Goal: Information Seeking & Learning: Learn about a topic

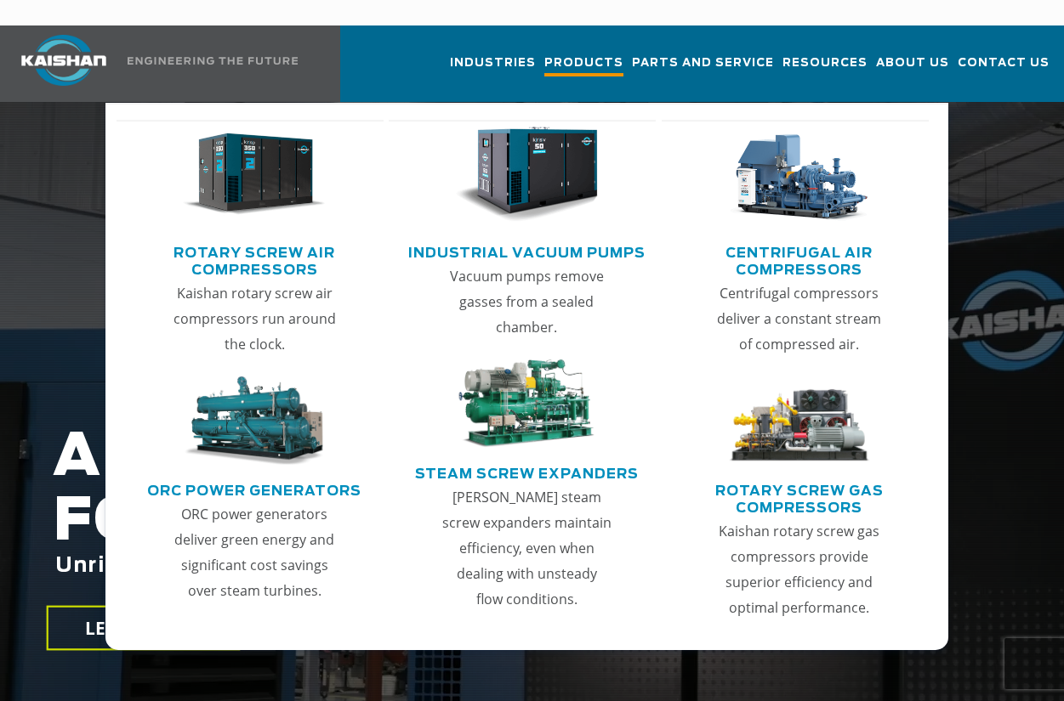
click at [598, 54] on span "Products" at bounding box center [583, 65] width 79 height 23
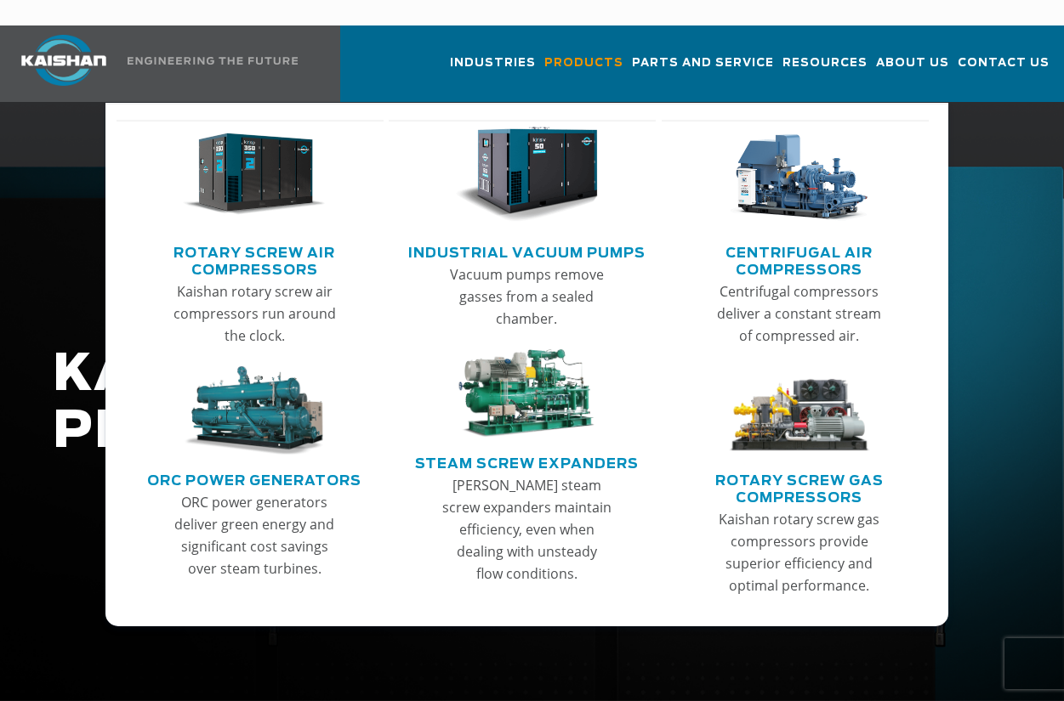
click at [258, 165] on img "Main menu" at bounding box center [254, 175] width 143 height 96
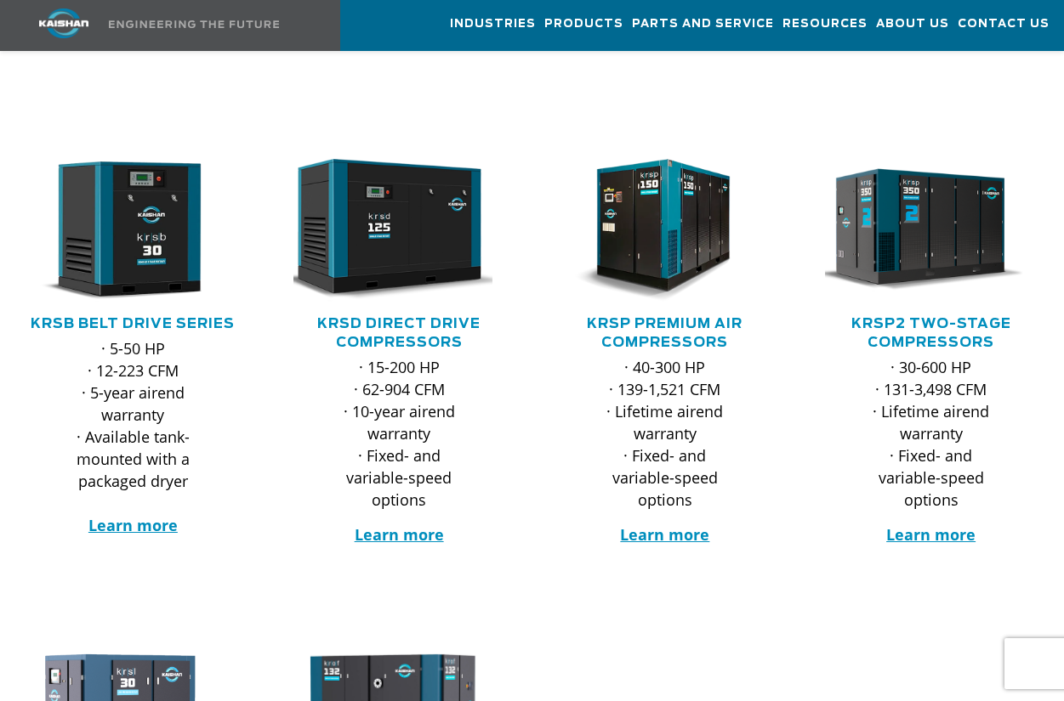
scroll to position [255, 0]
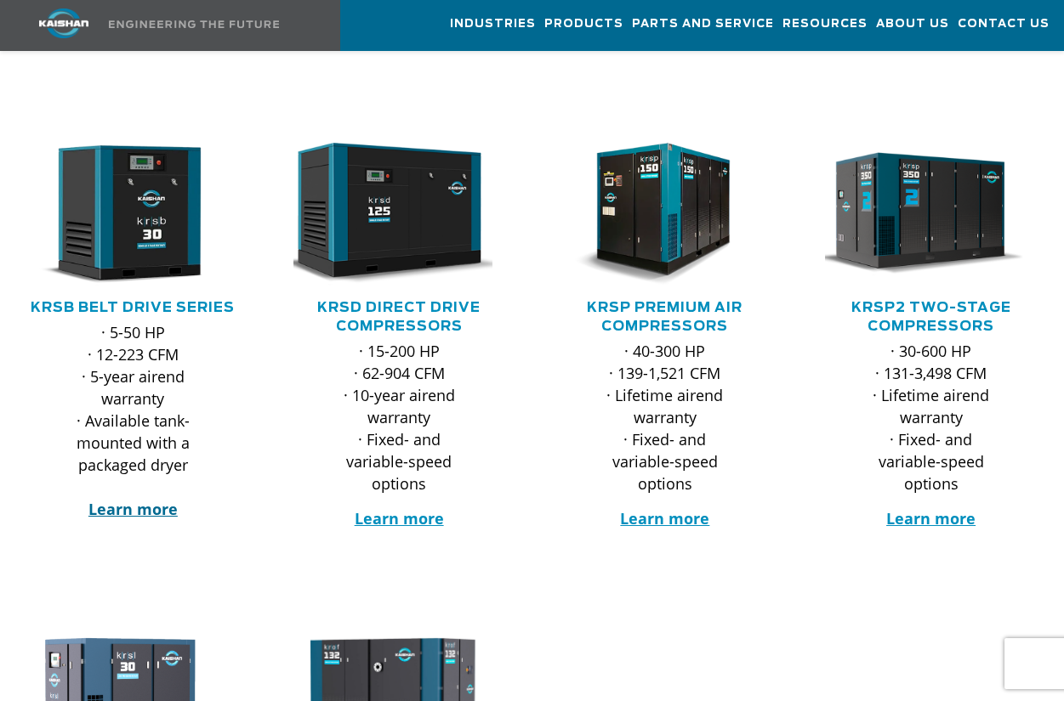
click at [137, 499] on strong "Learn more" at bounding box center [132, 509] width 89 height 20
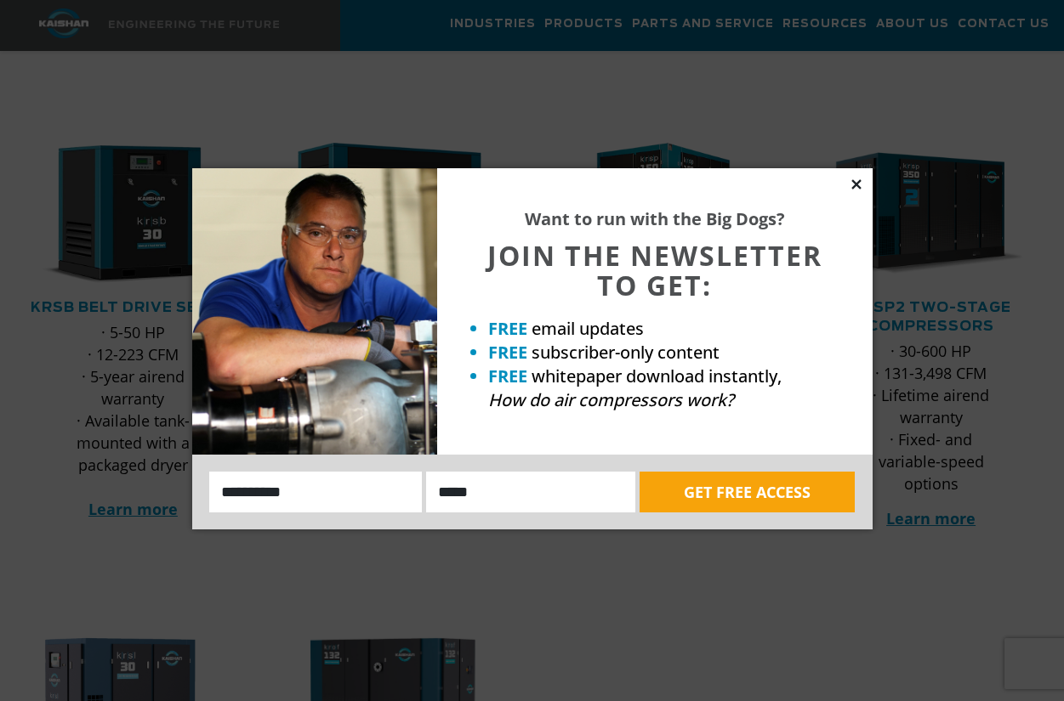
click at [856, 184] on icon at bounding box center [855, 183] width 9 height 9
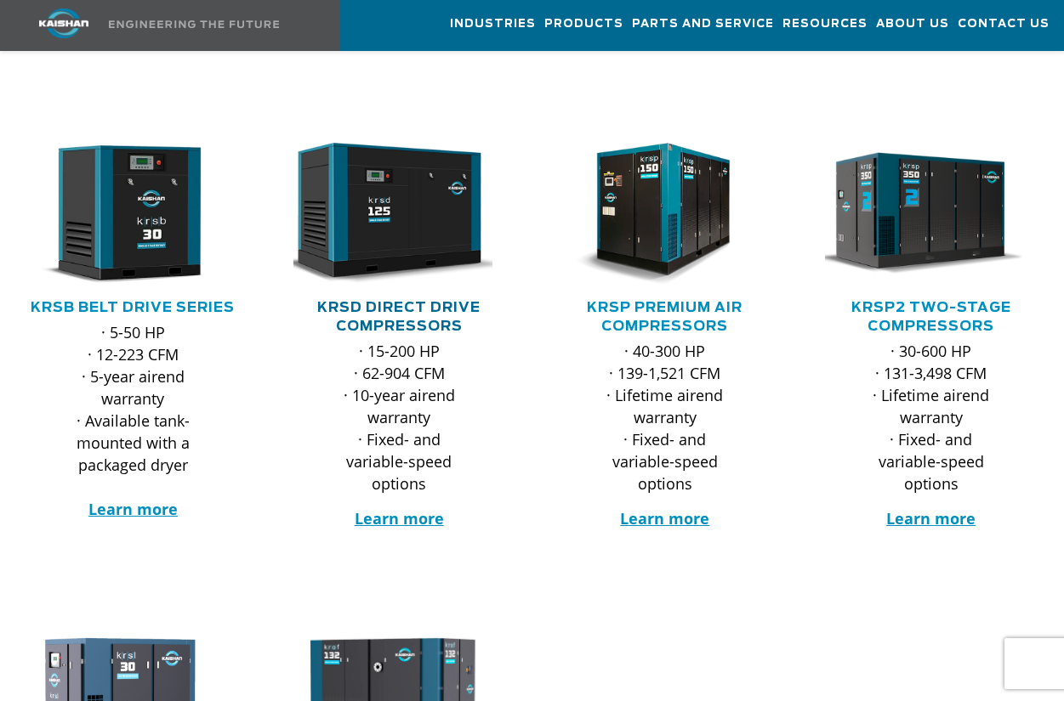
click at [398, 301] on link "KRSD Direct Drive Compressors" at bounding box center [398, 317] width 163 height 32
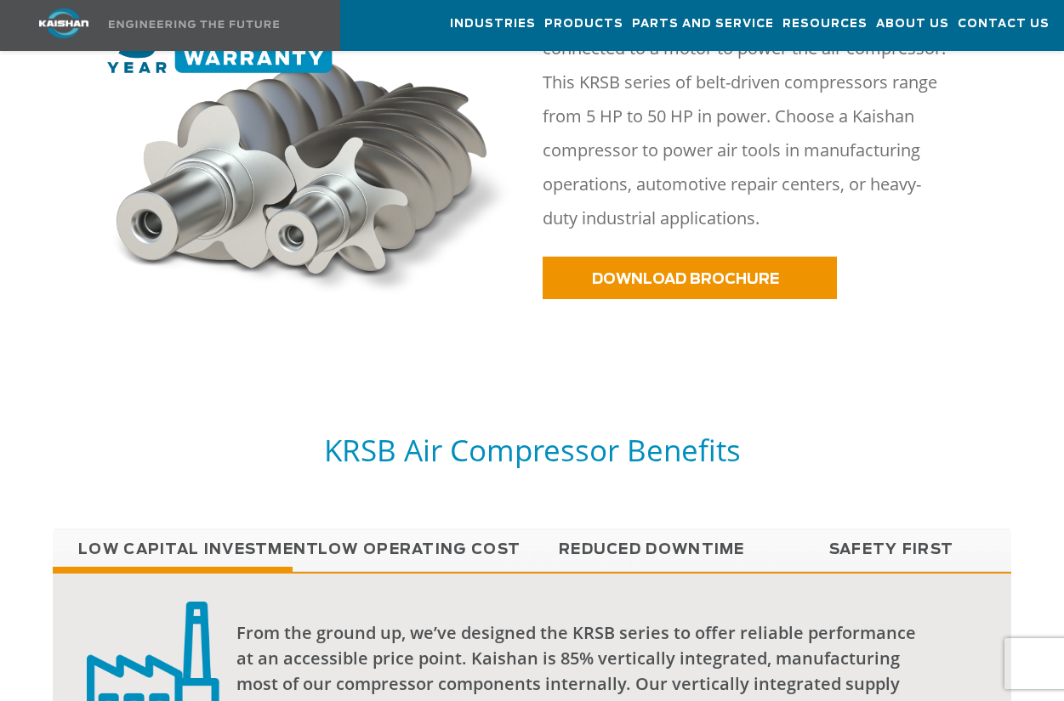
scroll to position [510, 0]
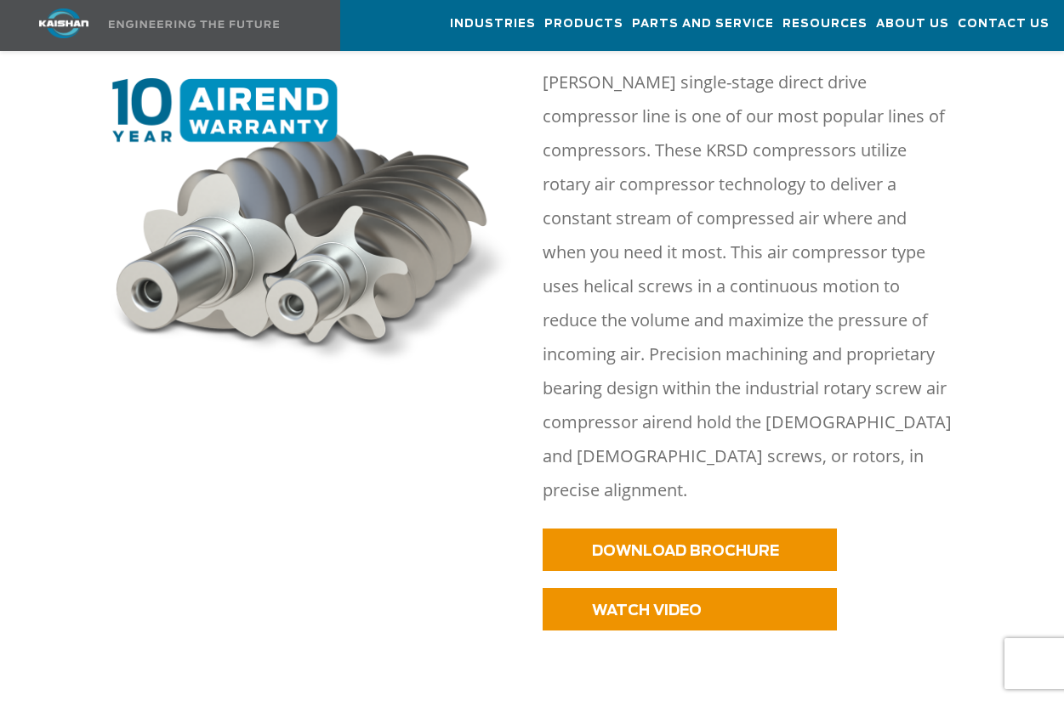
scroll to position [680, 0]
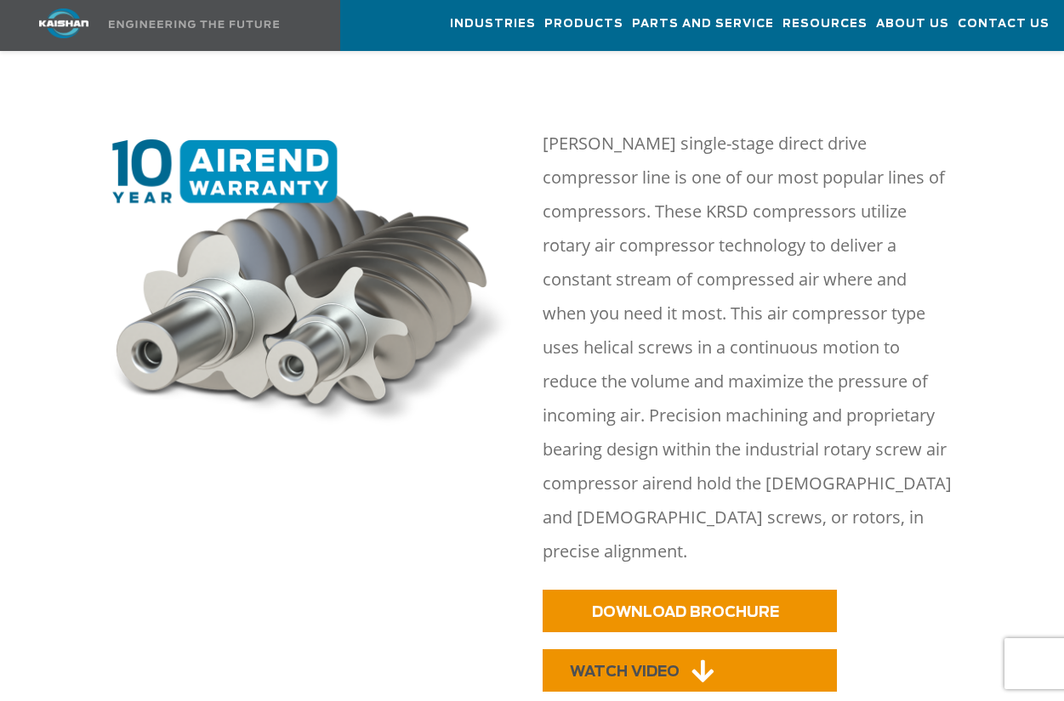
click at [643, 665] on span "WATCH VIDEO" at bounding box center [625, 672] width 110 height 14
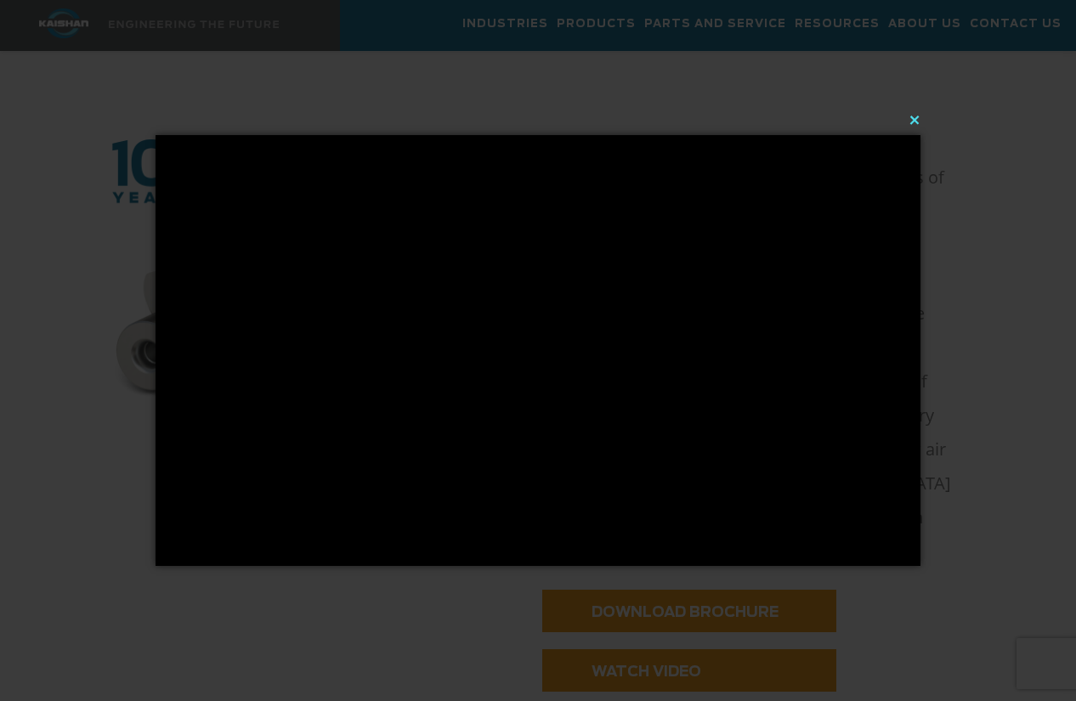
click at [916, 121] on button "×" at bounding box center [543, 119] width 765 height 37
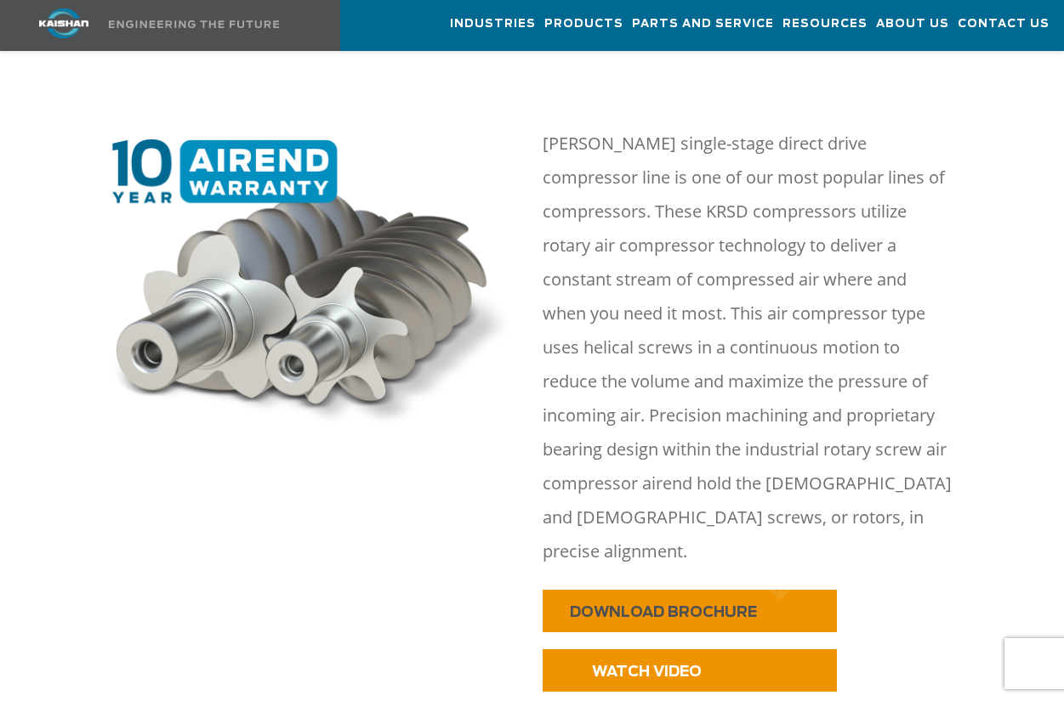
click at [624, 605] on span "DOWNLOAD BROCHURE" at bounding box center [663, 612] width 187 height 14
